Goal: Task Accomplishment & Management: Complete application form

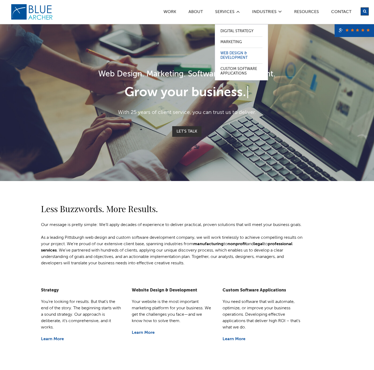
click at [234, 54] on link "Web Design & Development" at bounding box center [242, 55] width 42 height 15
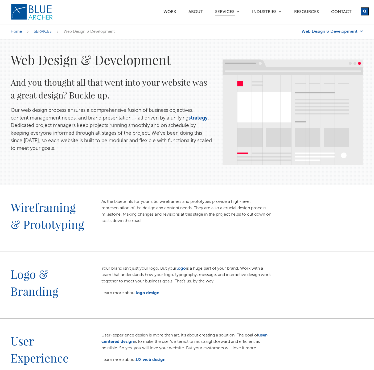
click at [343, 30] on link "Web Design & Development" at bounding box center [333, 31] width 62 height 5
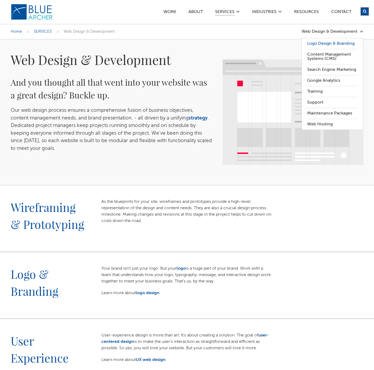
click at [337, 41] on link "Logo Design & Branding" at bounding box center [333, 43] width 51 height 11
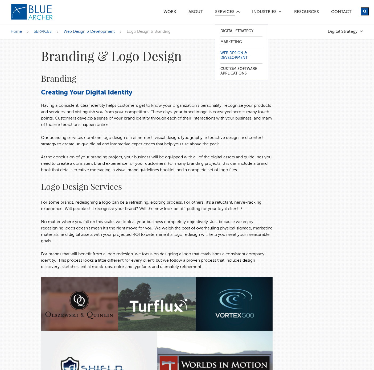
click at [237, 55] on link "Web Design & Development" at bounding box center [242, 55] width 42 height 15
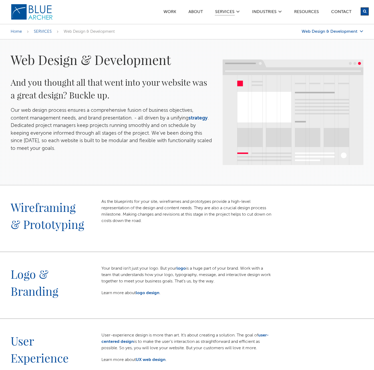
click at [342, 33] on link "Web Design & Development" at bounding box center [333, 31] width 62 height 5
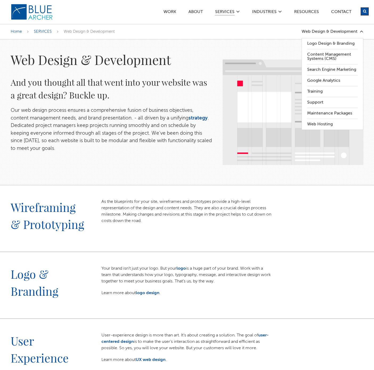
click at [236, 40] on div "Web Design & Development And you thought all that went into your website was a …" at bounding box center [187, 112] width 374 height 146
click at [267, 79] on link "Small Business" at bounding box center [279, 80] width 42 height 11
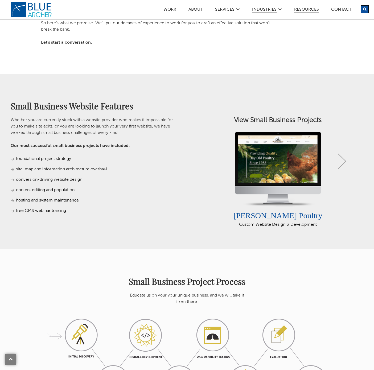
scroll to position [278, 0]
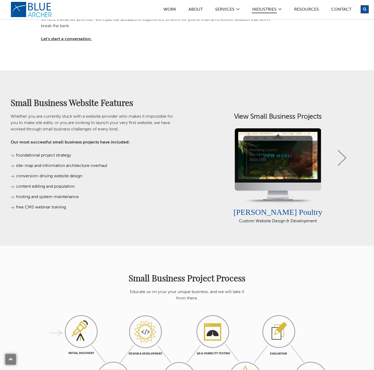
click at [312, 166] on link "View More" at bounding box center [278, 156] width 69 height 41
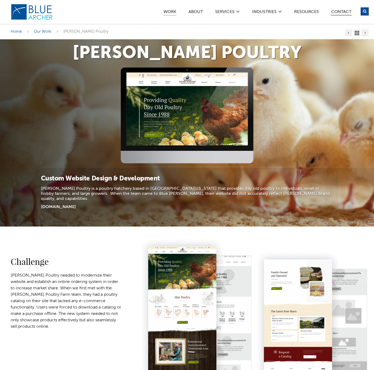
click at [335, 12] on link "Contact" at bounding box center [341, 13] width 21 height 6
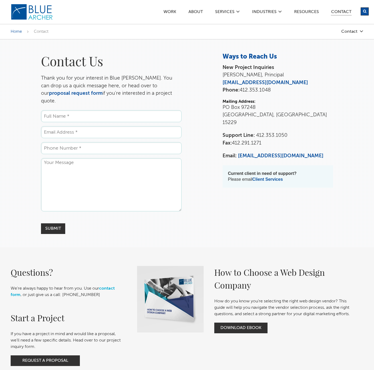
click at [79, 110] on input "Name *" at bounding box center [111, 116] width 141 height 12
type input "stephen.curry@imp0wer.com"
click at [91, 110] on input "stephen.curry@imp0wer.com" at bounding box center [111, 116] width 141 height 12
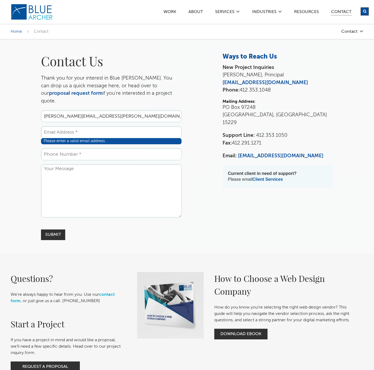
click at [91, 110] on input "stephen.curry@imp0wer.com" at bounding box center [111, 116] width 141 height 12
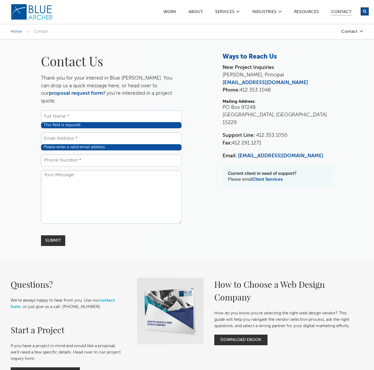
click at [18, 122] on div "Contact Us Thank you for your interest in Blue Archer. You can drop us a quick …" at bounding box center [187, 149] width 364 height 193
click at [61, 132] on input "Email *" at bounding box center [111, 138] width 141 height 12
paste input "stephen.curry@imp0wer.com"
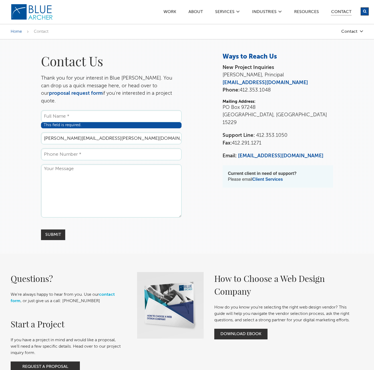
type input "stephen.curry@imp0wer.com"
click at [64, 110] on input "Name *" at bounding box center [111, 116] width 141 height 12
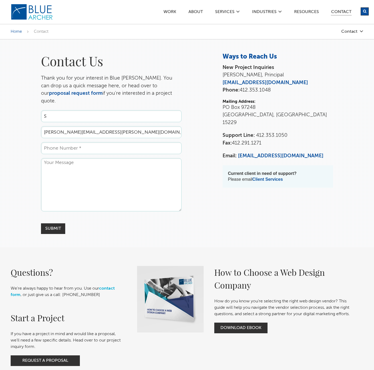
type input "Stephen Curry"
type input "8049222704"
drag, startPoint x: 79, startPoint y: 142, endPoint x: 24, endPoint y: 137, distance: 55.9
click at [24, 137] on div "Contact Us Thank you for your interest in Blue Archer. You can drop us a quick …" at bounding box center [187, 143] width 364 height 181
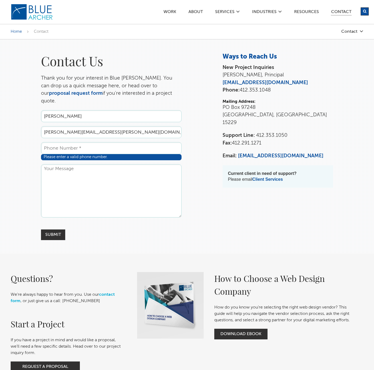
click at [82, 142] on input "Phone *" at bounding box center [111, 148] width 141 height 12
paste input "7816919157"
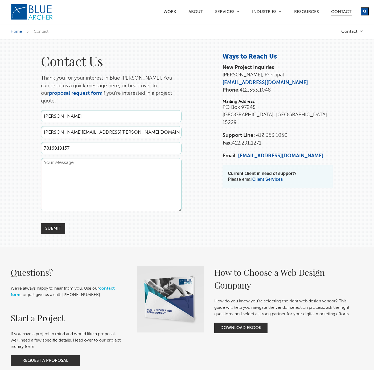
type input "7816919157"
click at [76, 160] on textarea "Comments" at bounding box center [111, 184] width 141 height 53
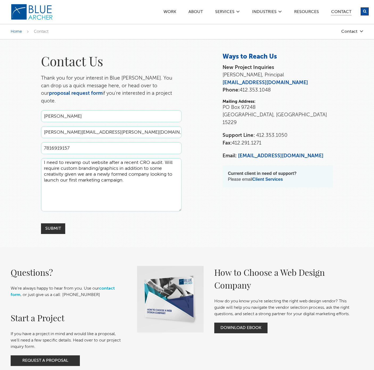
drag, startPoint x: 131, startPoint y: 175, endPoint x: 122, endPoint y: 160, distance: 16.7
click at [119, 161] on textarea "I need to revamp out website after a recent CRO audit. Will require custom bran…" at bounding box center [111, 184] width 141 height 53
type textarea "I need to revamp out website after a recent CRO audit. Will require custom bran…"
click at [60, 224] on input "Submit" at bounding box center [53, 229] width 24 height 11
